Goal: Check status

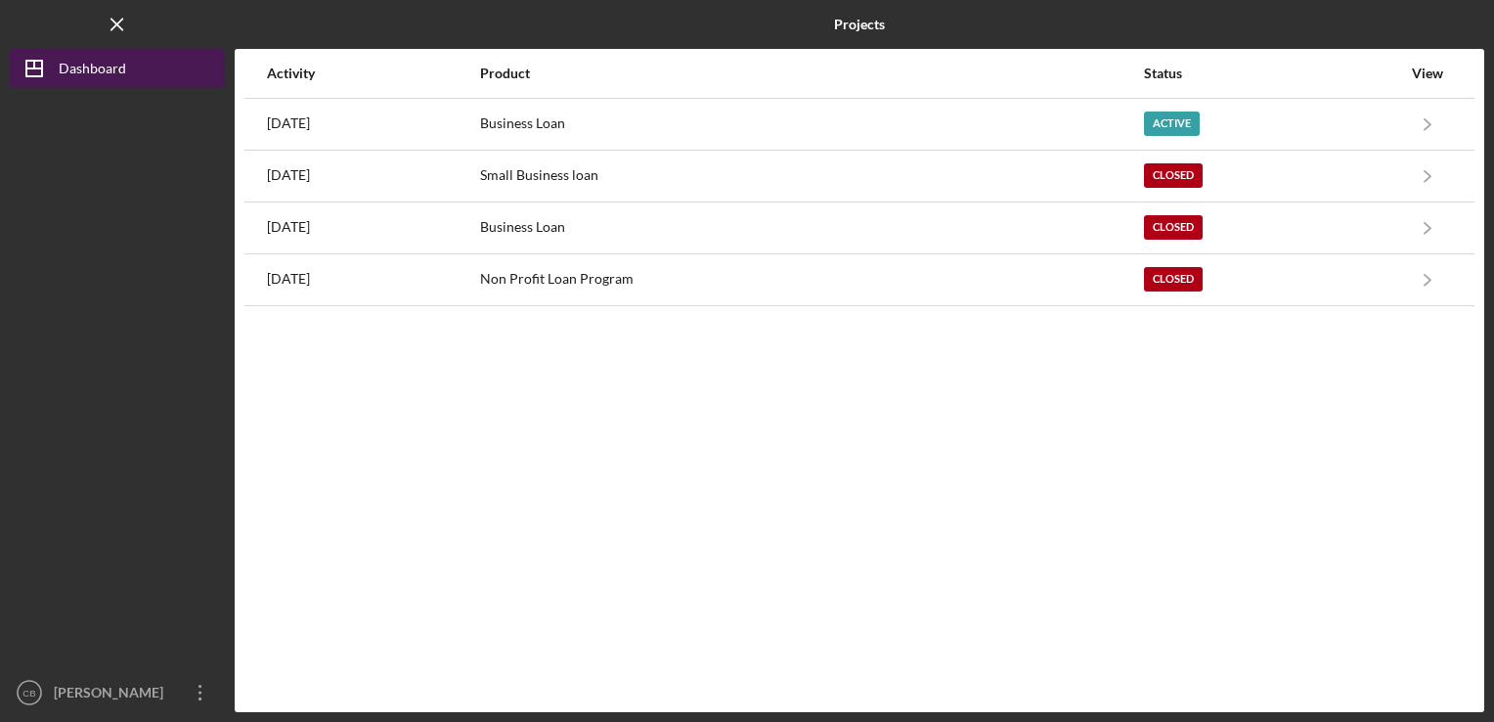
click at [157, 64] on button "Icon/Dashboard Dashboard" at bounding box center [117, 68] width 215 height 39
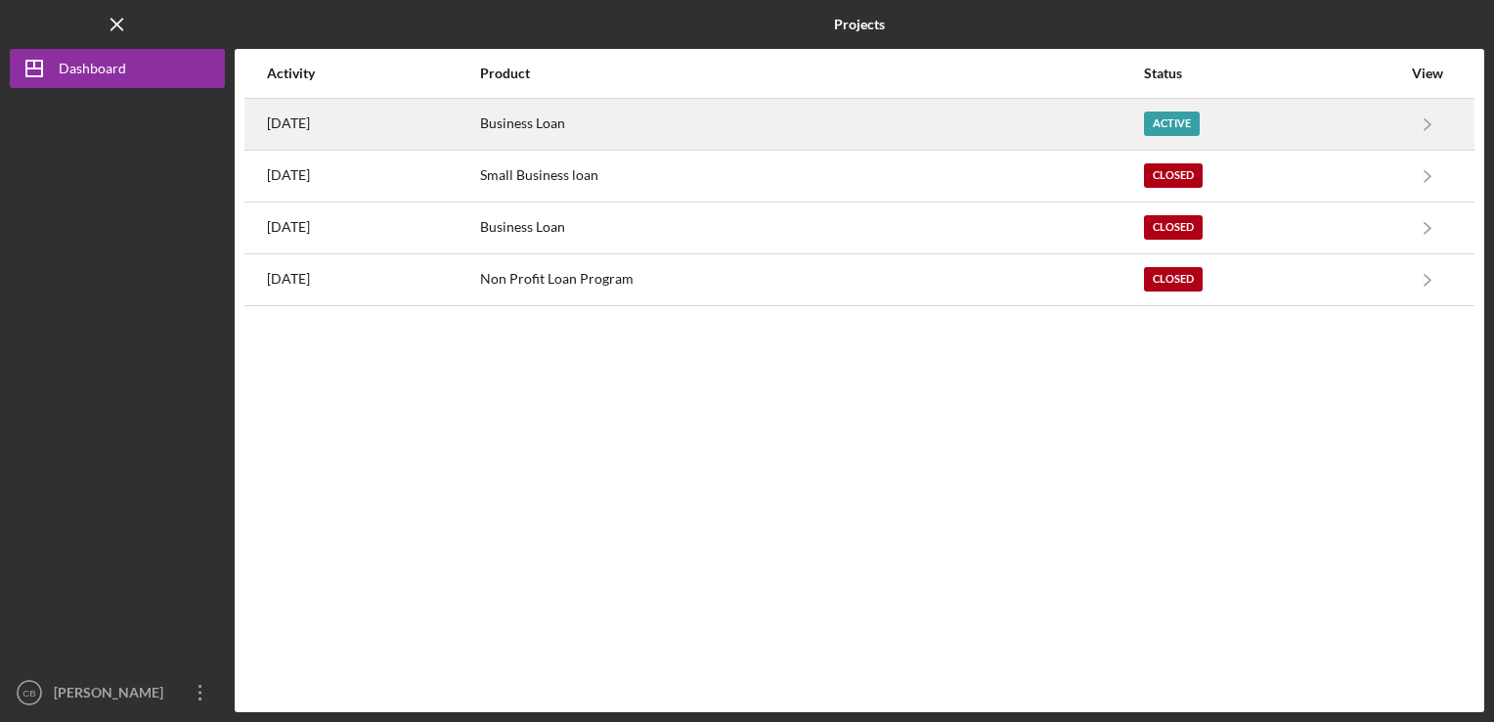
click at [306, 121] on time "[DATE]" at bounding box center [288, 123] width 43 height 16
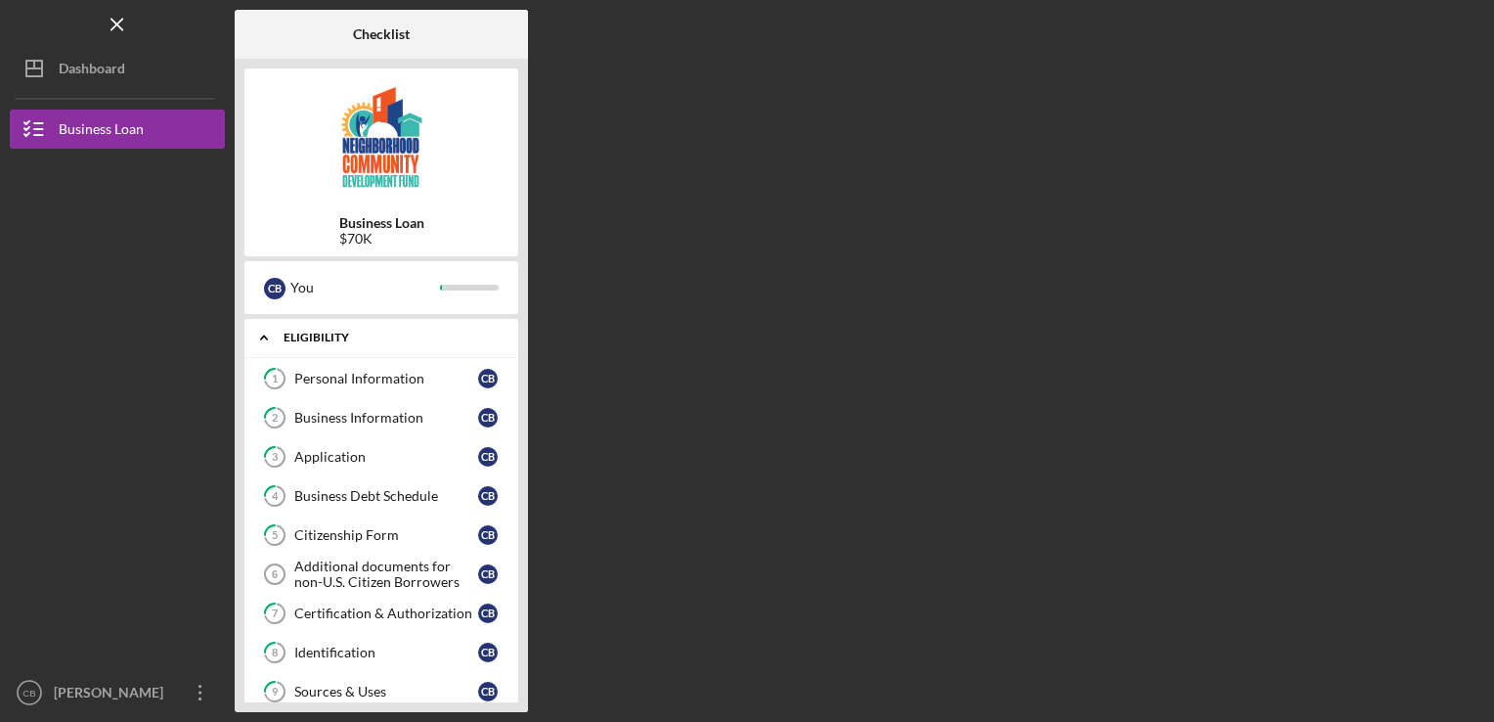
click at [305, 332] on div "Eligibility" at bounding box center [389, 338] width 210 height 12
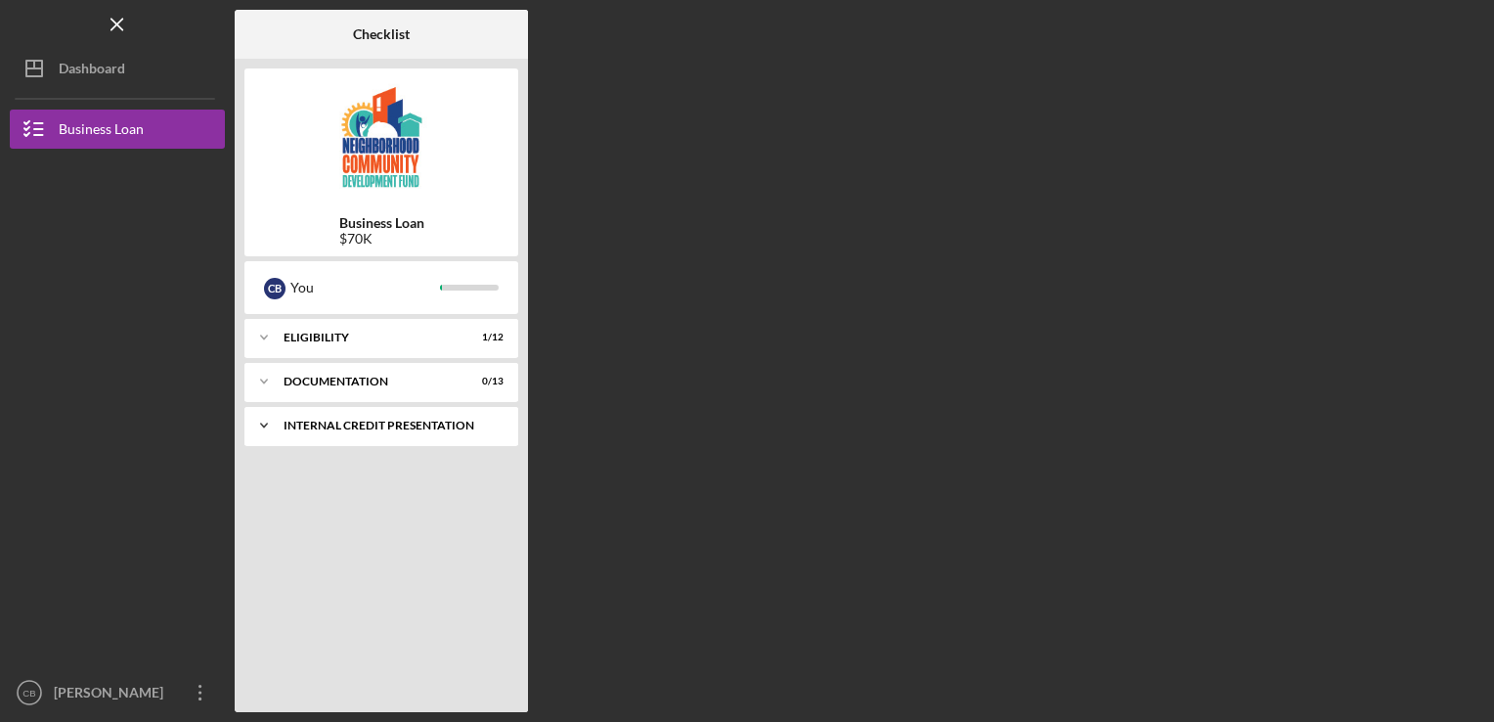
click at [367, 423] on div "Internal Credit Presentation" at bounding box center [389, 426] width 210 height 12
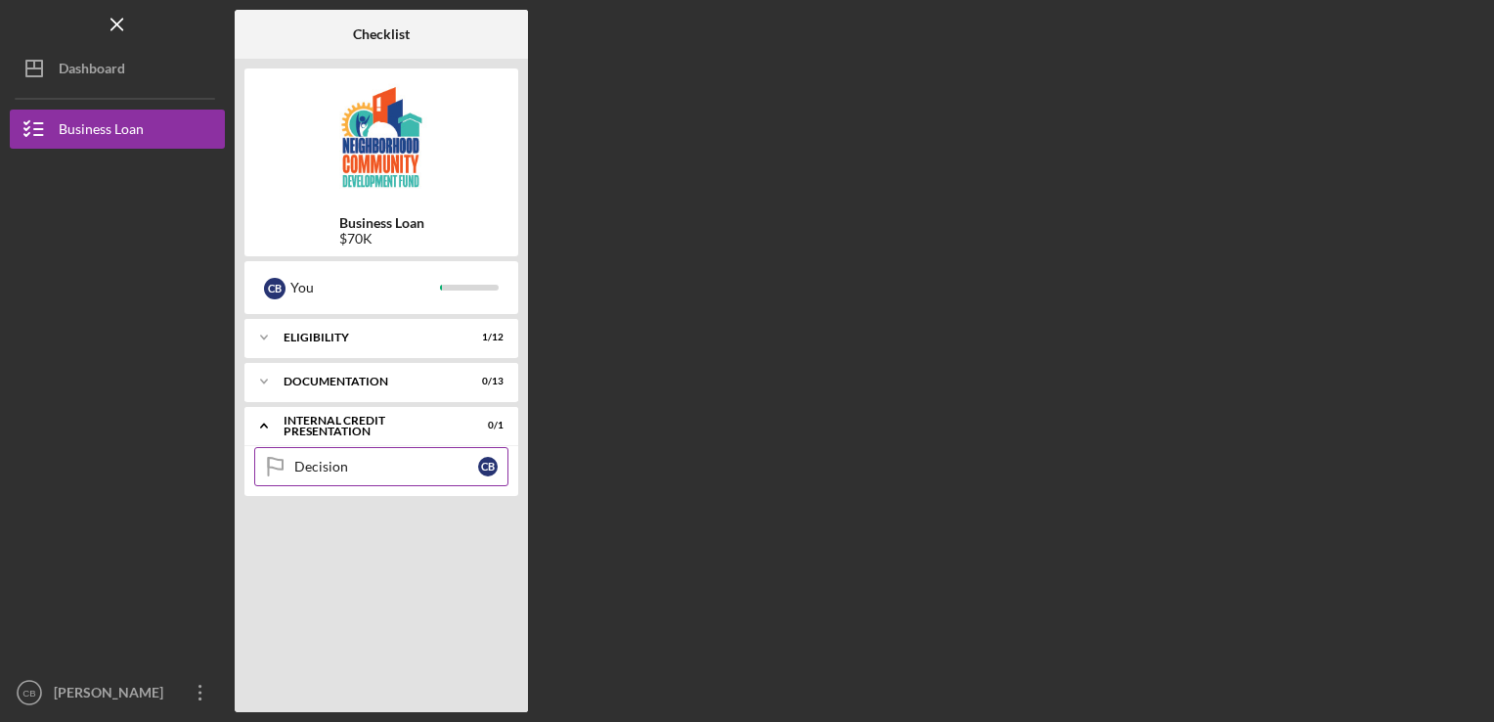
drag, startPoint x: 367, startPoint y: 423, endPoint x: 365, endPoint y: 473, distance: 49.9
click at [365, 473] on div "Icon/Expander Internal Credit Presentation 0 / 1 Decision Decision C B" at bounding box center [381, 451] width 274 height 89
click at [365, 473] on div "Decision" at bounding box center [386, 467] width 184 height 16
